Goal: Task Accomplishment & Management: Manage account settings

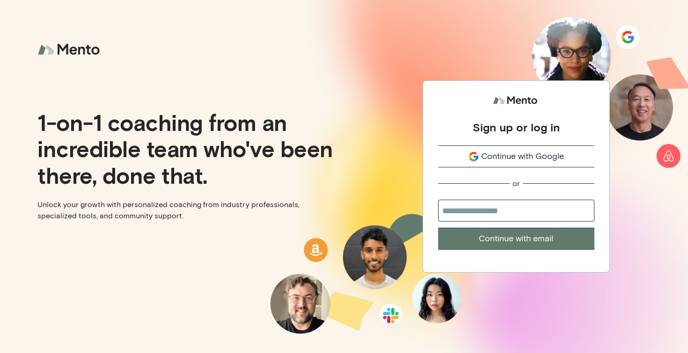
click at [476, 162] on div "Continue with Google" at bounding box center [516, 156] width 156 height 13
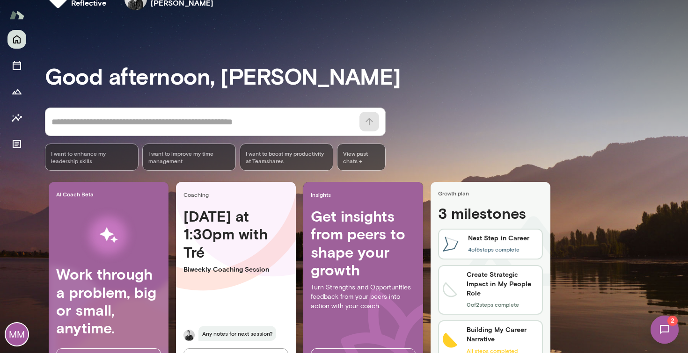
scroll to position [68, 0]
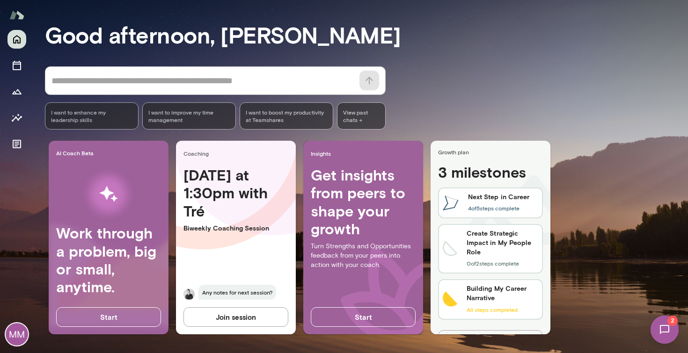
click at [482, 257] on div "Create Strategic Impact in My People Role 0 of 2 steps complete" at bounding box center [502, 249] width 72 height 40
click at [479, 244] on h6 "Create Strategic Impact in My People Role" at bounding box center [502, 243] width 72 height 28
click at [477, 267] on div "Create Strategic Impact in My People Role 0 of 2 steps complete" at bounding box center [502, 249] width 72 height 40
click at [448, 252] on icon at bounding box center [450, 248] width 15 height 15
click at [495, 255] on h6 "Create Strategic Impact in My People Role" at bounding box center [502, 243] width 72 height 28
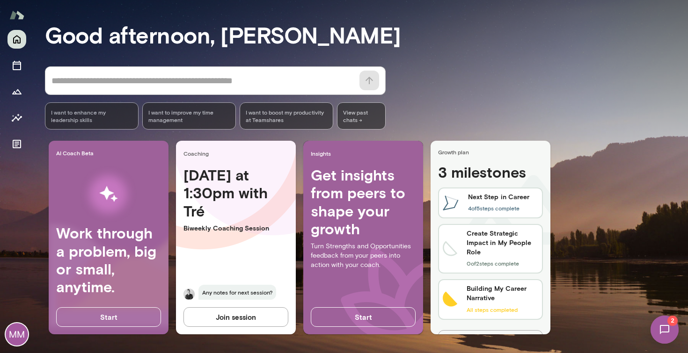
click at [495, 255] on h6 "Create Strategic Impact in My People Role" at bounding box center [502, 243] width 72 height 28
click at [16, 95] on icon "Growth Plan" at bounding box center [16, 91] width 11 height 11
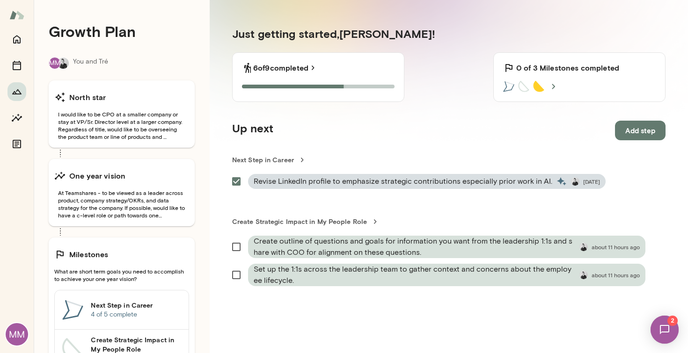
click at [358, 145] on section "Just getting started, Michelle ! 6 of 9 completed 6 of 9 Steps completed 0 of 3…" at bounding box center [449, 235] width 478 height 463
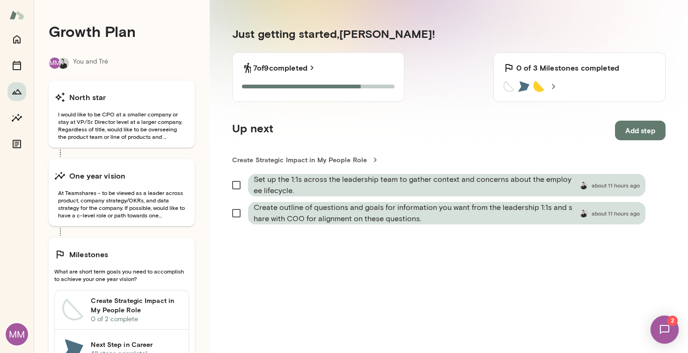
click at [343, 241] on section "Just getting started, Michelle ! 7 of 9 completed 7 of 9 Steps completed 0 of 3…" at bounding box center [449, 235] width 478 height 463
click at [343, 136] on div "Up next Add step" at bounding box center [448, 131] width 433 height 20
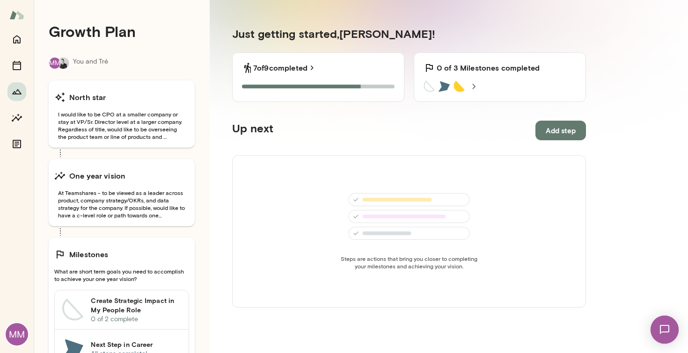
click at [656, 328] on img at bounding box center [664, 330] width 38 height 38
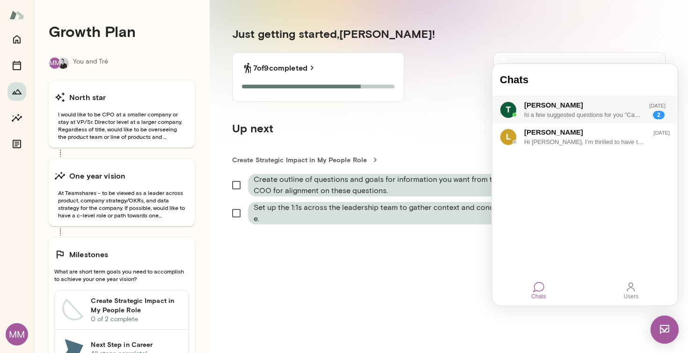
click at [569, 113] on div "hi a few suggested questions for you "Can you share an example of a time you ha…" at bounding box center [583, 114] width 118 height 9
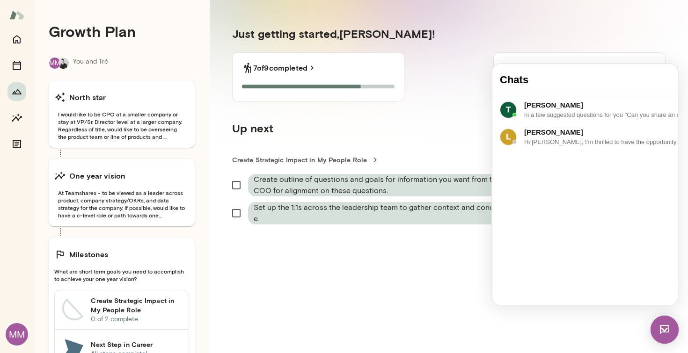
click at [596, 52] on section "Just getting started, [PERSON_NAME] ! 7 of 9 completed 7 of 9 Steps completed 0…" at bounding box center [449, 235] width 478 height 463
click at [671, 321] on img at bounding box center [664, 330] width 28 height 28
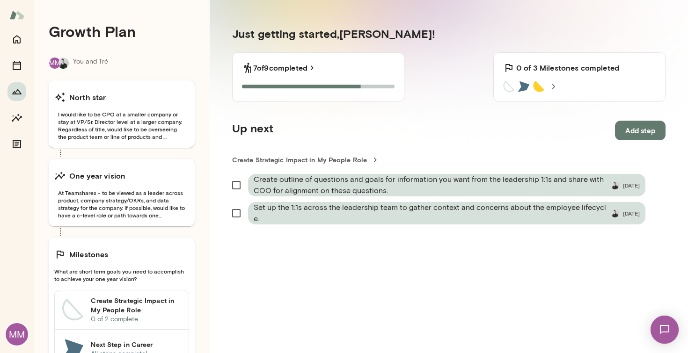
click at [562, 271] on section "Just getting started, [PERSON_NAME] ! 7 of 9 completed 7 of 9 Steps completed 0…" at bounding box center [449, 235] width 478 height 463
